Goal: Check status: Check status

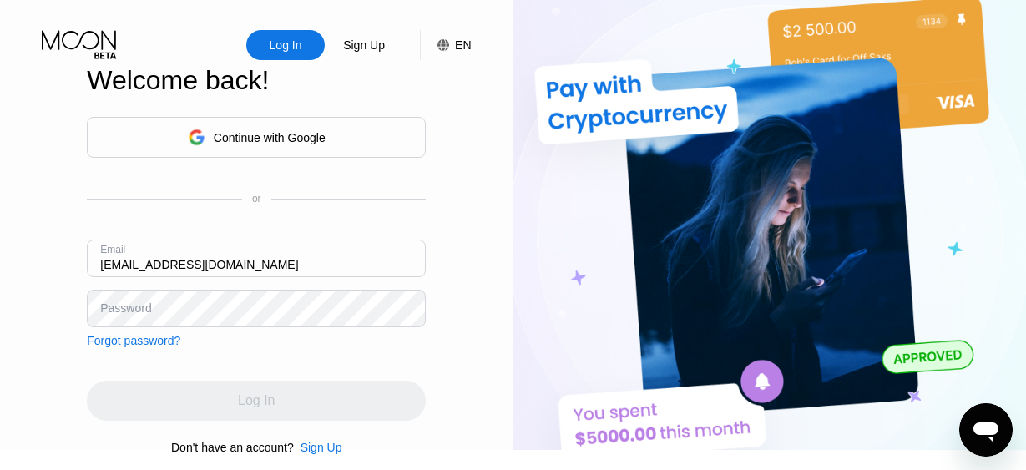
type input "[EMAIL_ADDRESS][DOMAIN_NAME]"
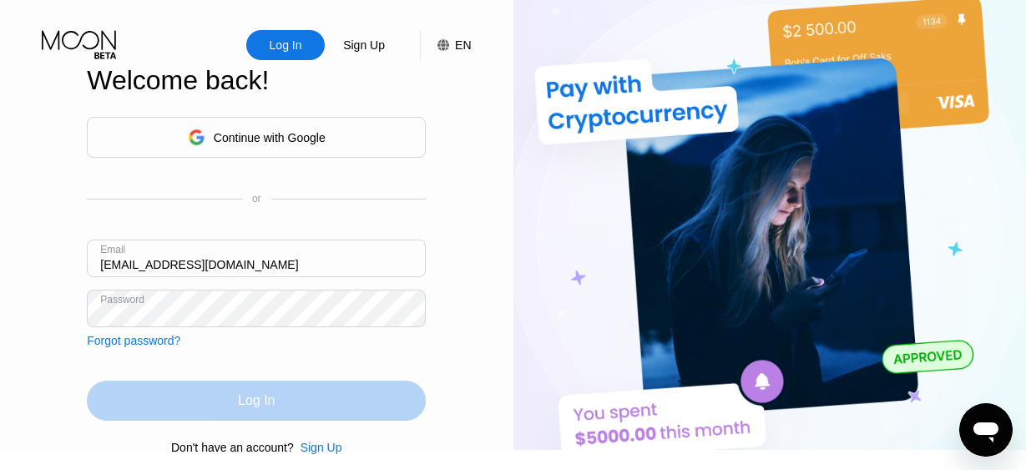
click at [271, 399] on div "Log In" at bounding box center [256, 401] width 339 height 40
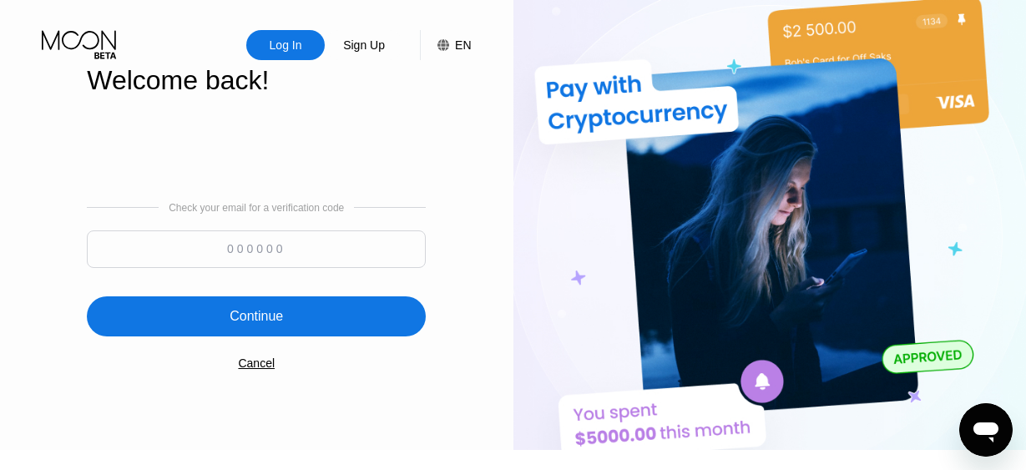
click at [225, 254] on input at bounding box center [256, 249] width 339 height 38
type input "898138"
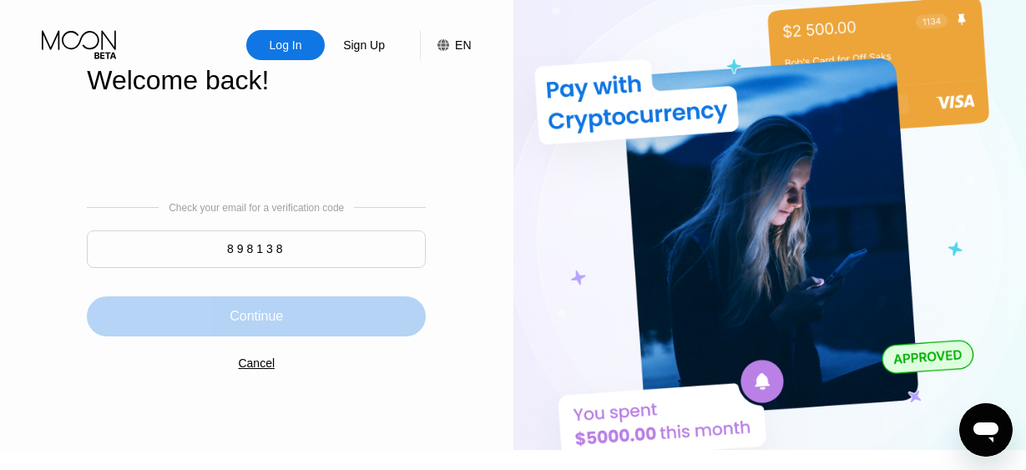
click at [254, 325] on div "Continue" at bounding box center [256, 316] width 53 height 17
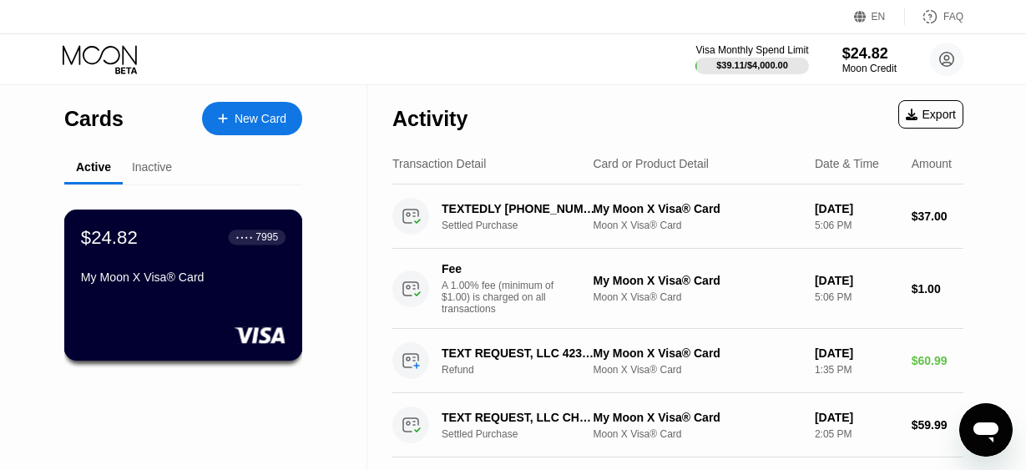
click at [141, 259] on div "$24.82 ● ● ● ● 7995 My Moon X Visa® Card" at bounding box center [183, 258] width 205 height 64
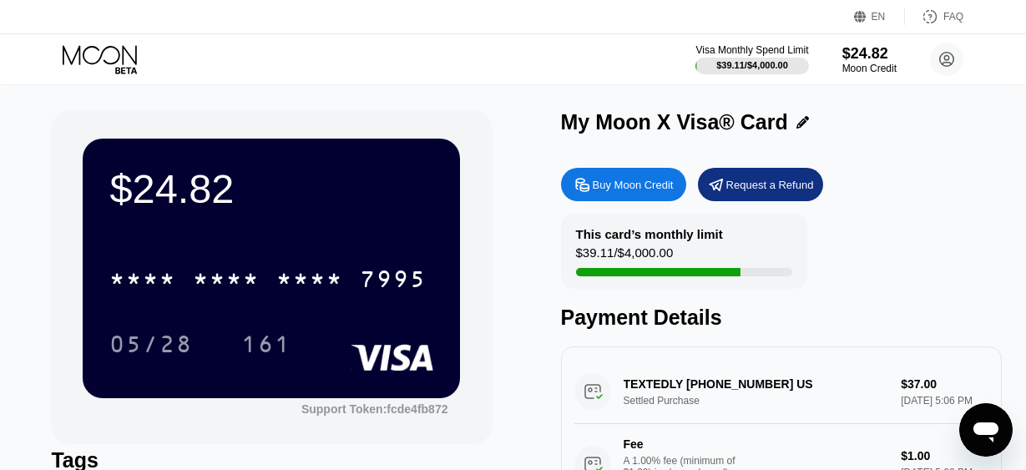
click at [200, 305] on div "* * * * * * * * * * * * 7995 05/28 161" at bounding box center [271, 294] width 324 height 99
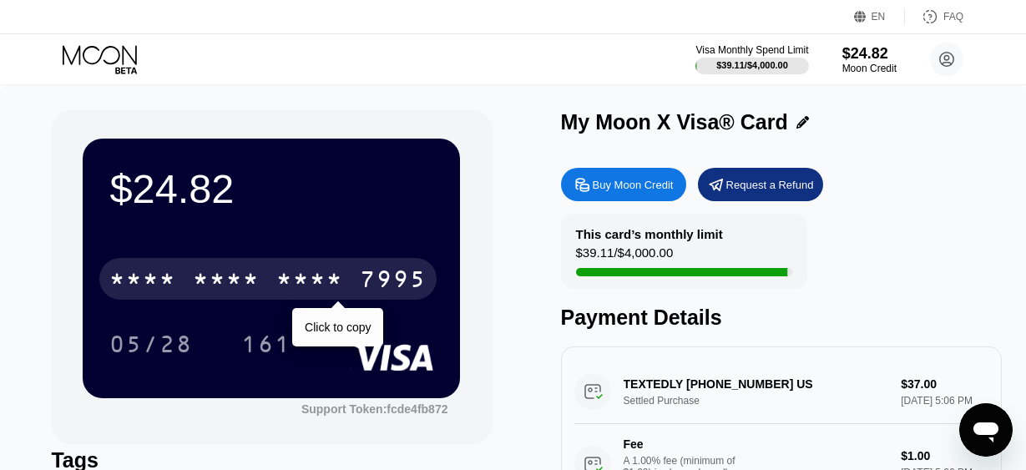
click at [340, 291] on div "* * * *" at bounding box center [309, 281] width 67 height 27
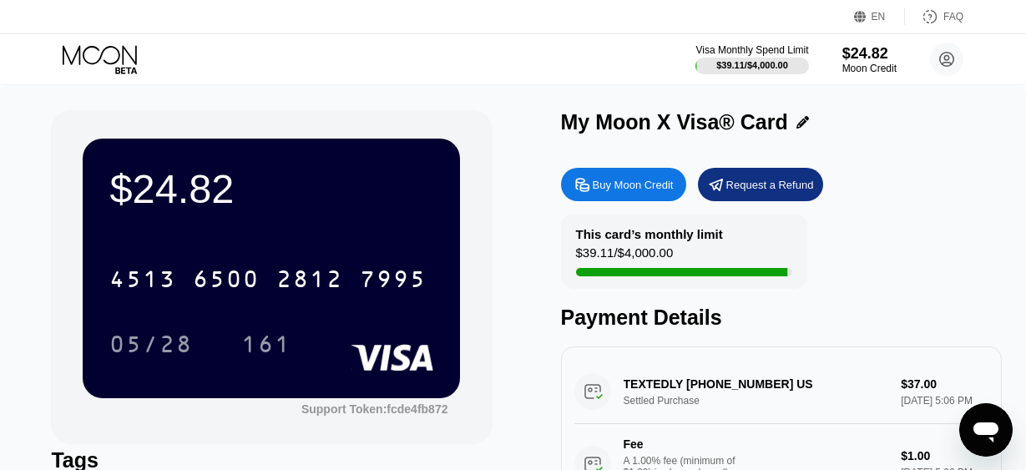
click at [844, 276] on div "This card’s monthly limit $39.11 / $4,000.00 Payment Details" at bounding box center [781, 272] width 441 height 116
click at [104, 57] on icon at bounding box center [102, 59] width 78 height 29
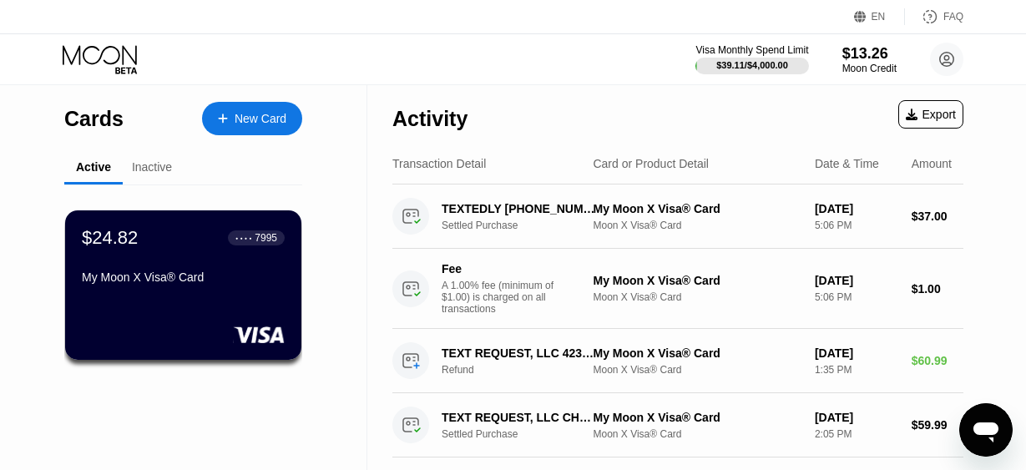
click at [100, 52] on icon at bounding box center [102, 59] width 78 height 29
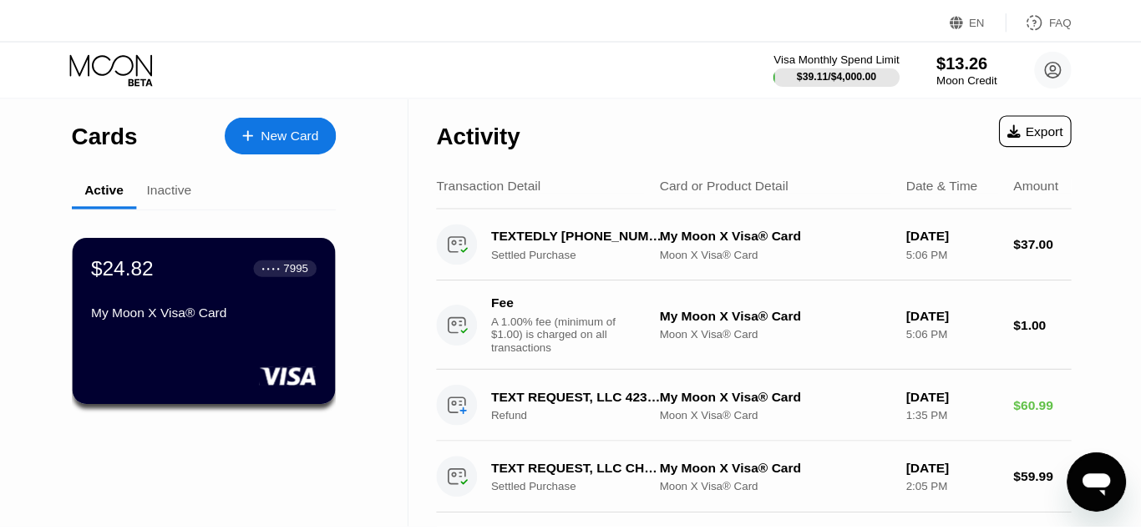
scroll to position [85, 0]
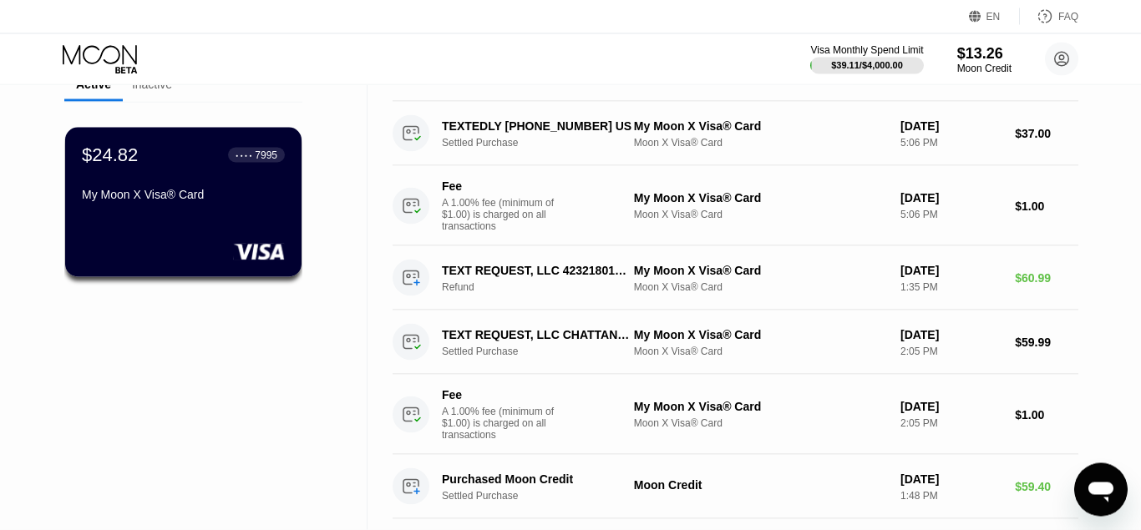
click at [88, 49] on icon at bounding box center [102, 59] width 78 height 29
